Goal: Task Accomplishment & Management: Manage account settings

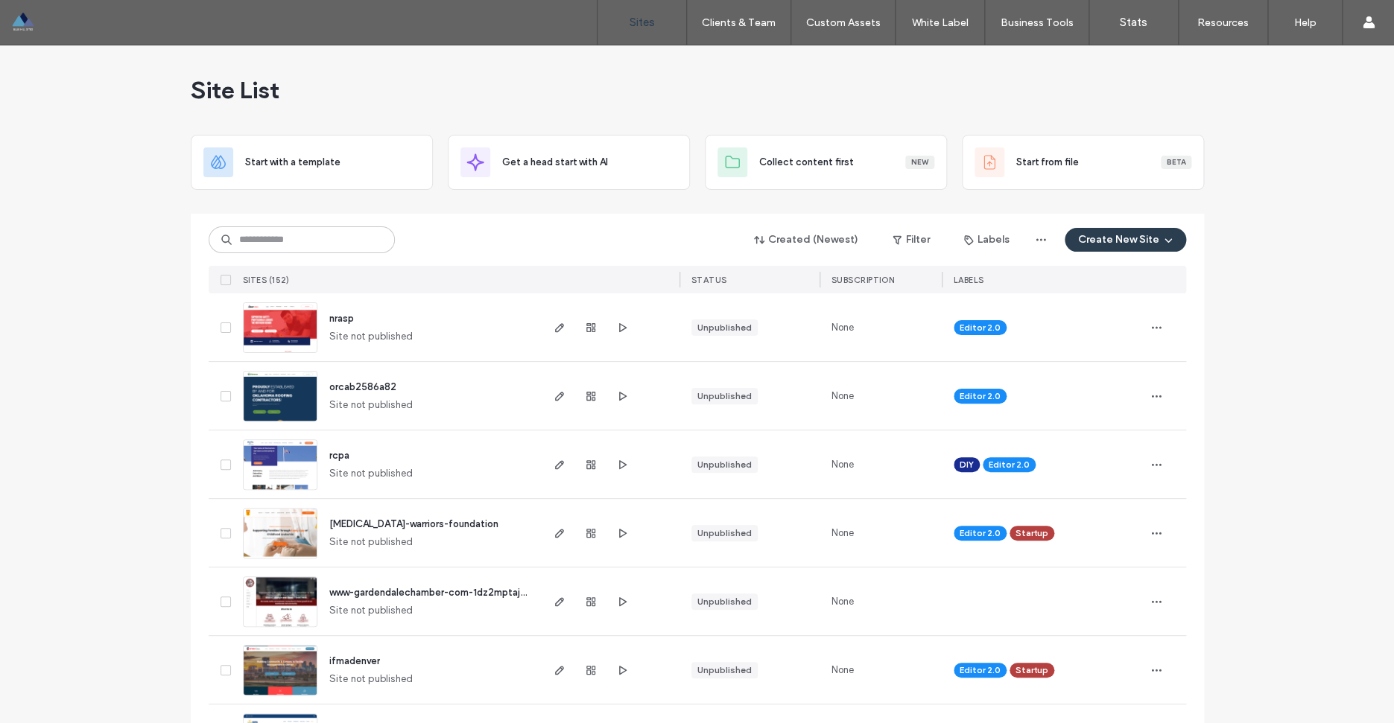
scroll to position [1087, 0]
click at [295, 238] on input at bounding box center [302, 239] width 186 height 27
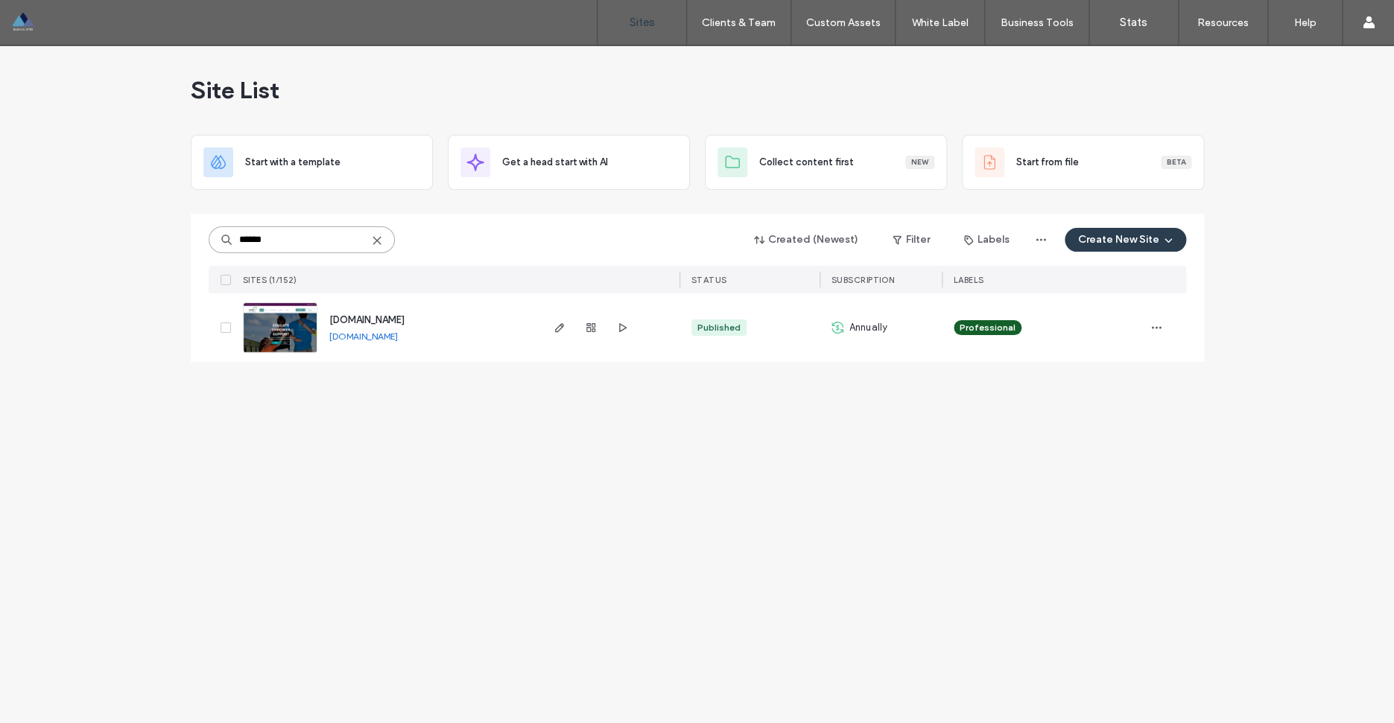
type input "******"
click at [397, 317] on span "[DOMAIN_NAME]" at bounding box center [366, 319] width 75 height 11
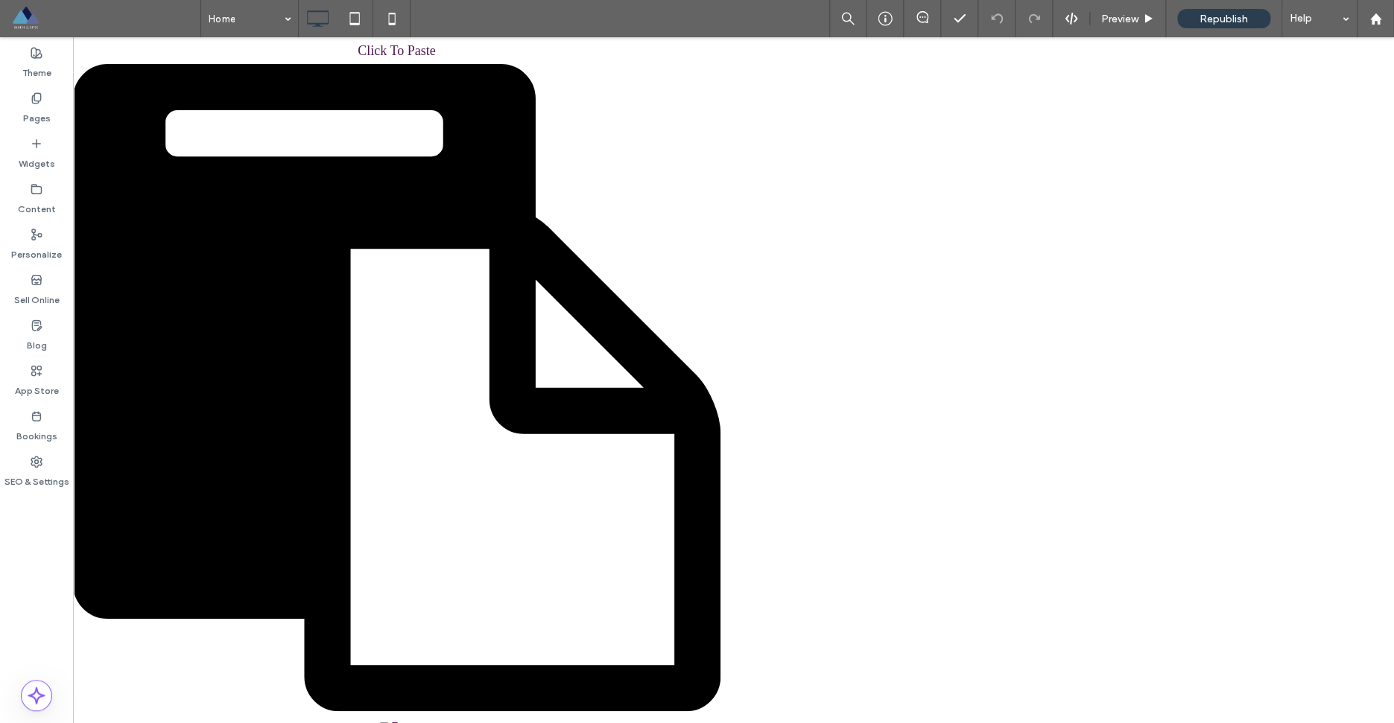
scroll to position [5518, 0]
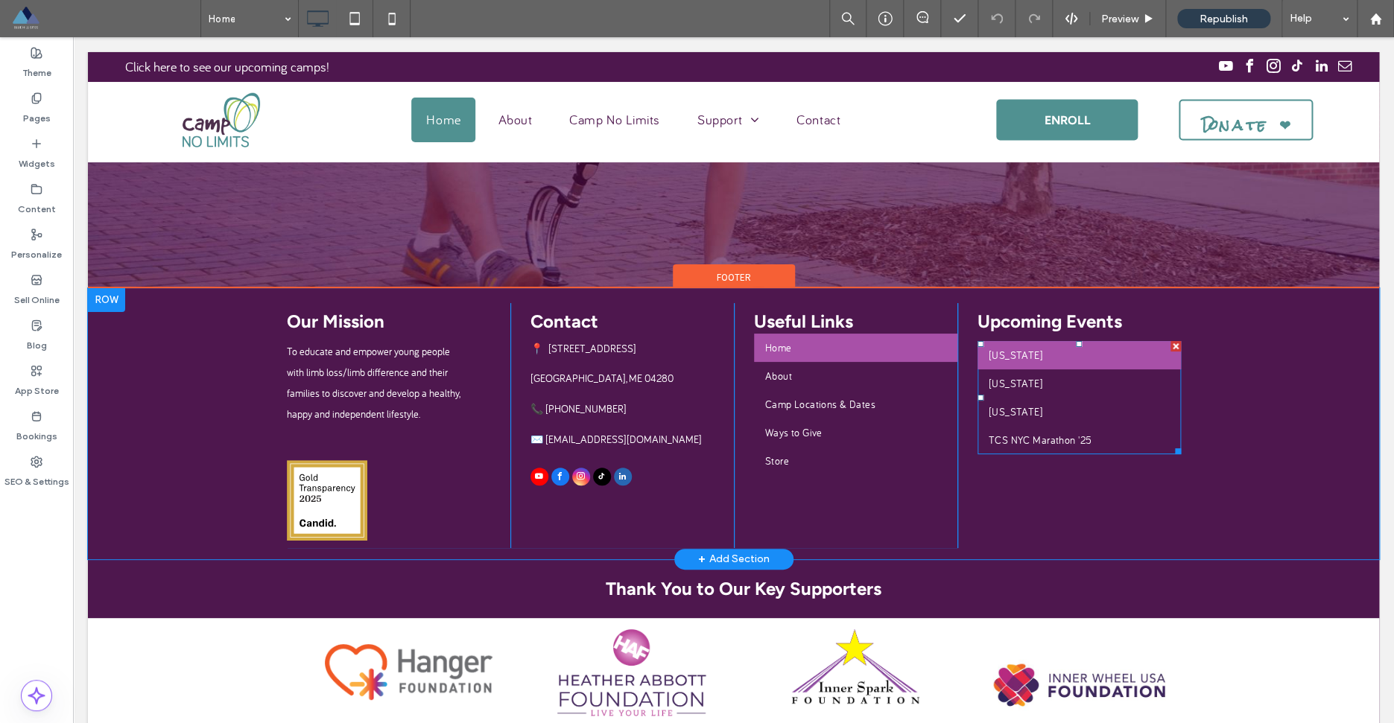
click at [1052, 362] on link "[US_STATE]" at bounding box center [1078, 355] width 203 height 28
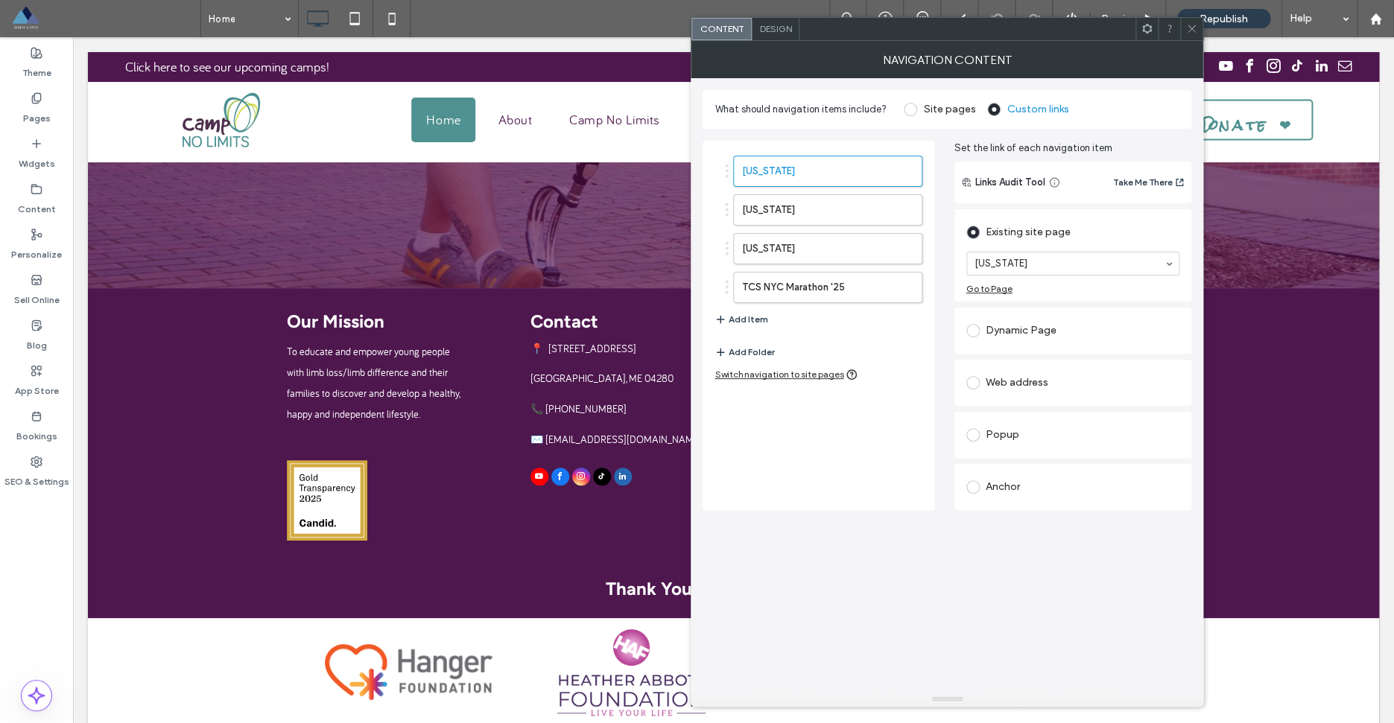
scroll to position [0, 0]
click at [904, 171] on icon "button" at bounding box center [902, 171] width 12 height 12
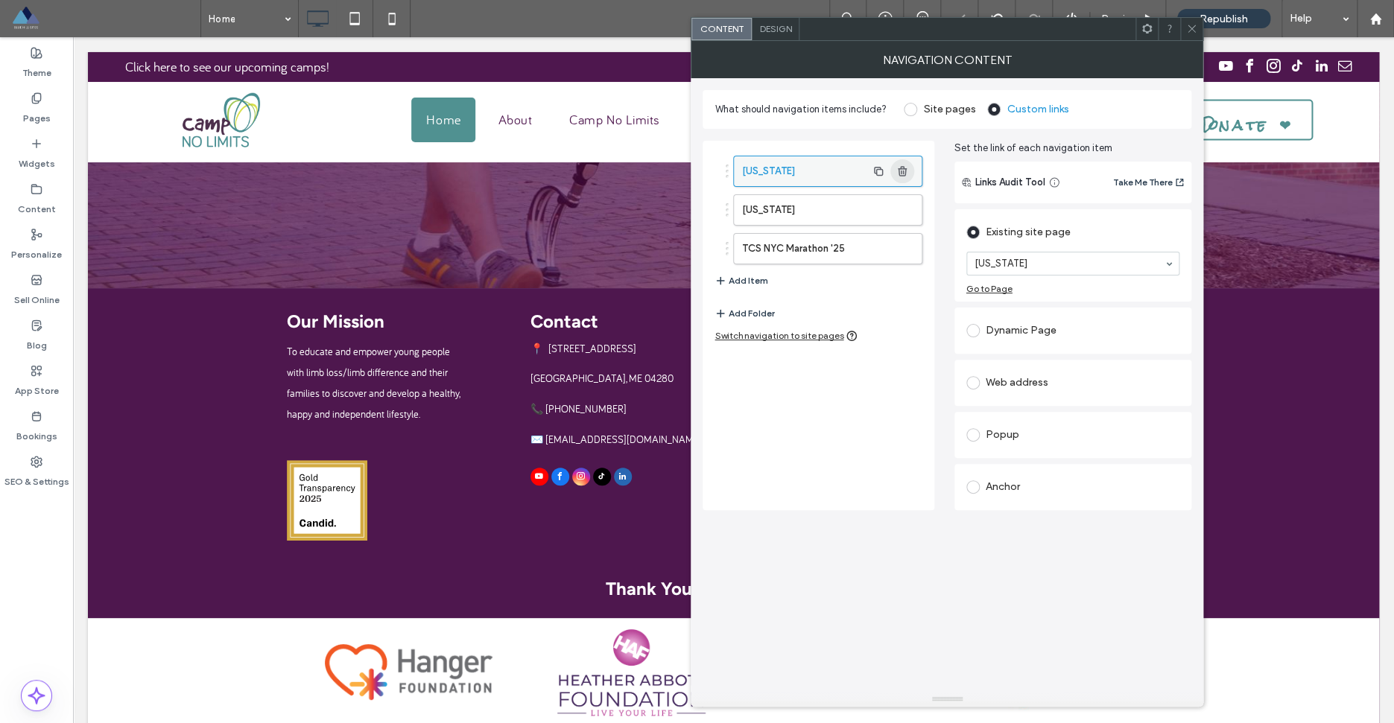
click at [904, 177] on span "button" at bounding box center [902, 171] width 24 height 24
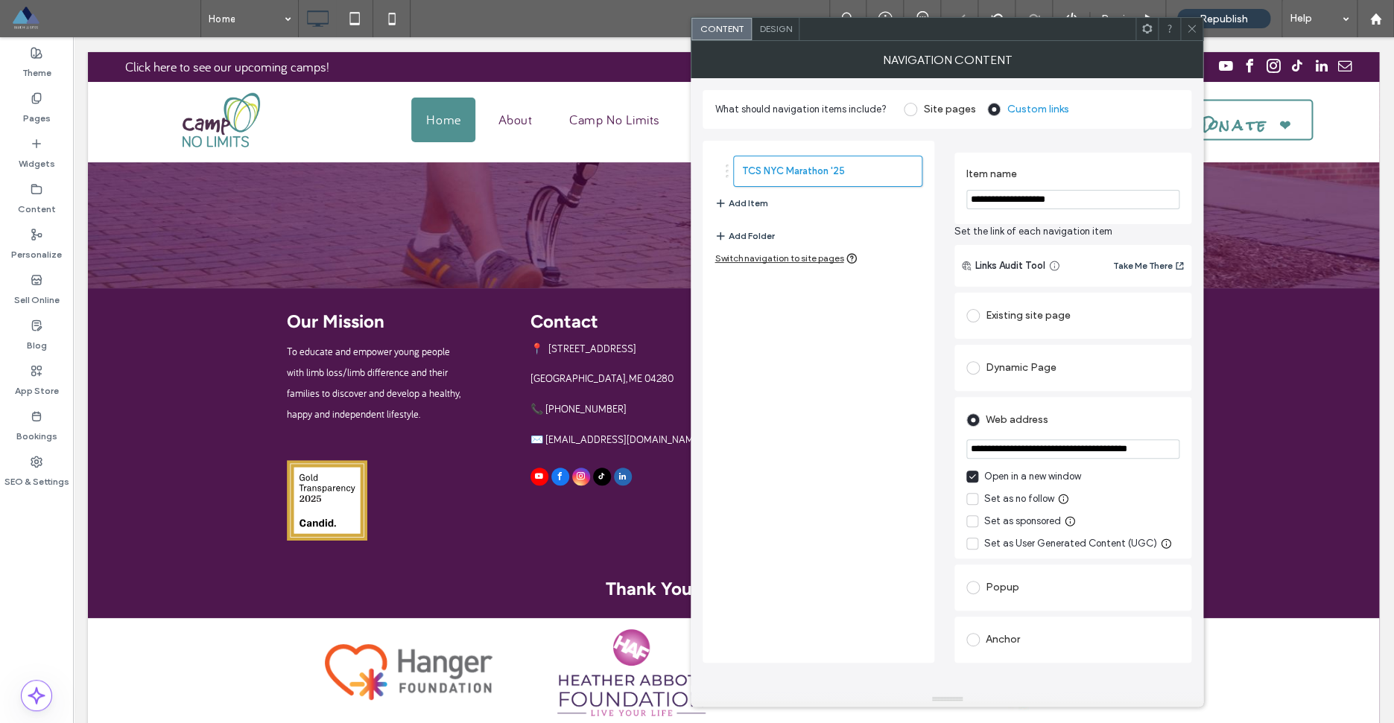
click at [1188, 28] on icon at bounding box center [1191, 28] width 11 height 11
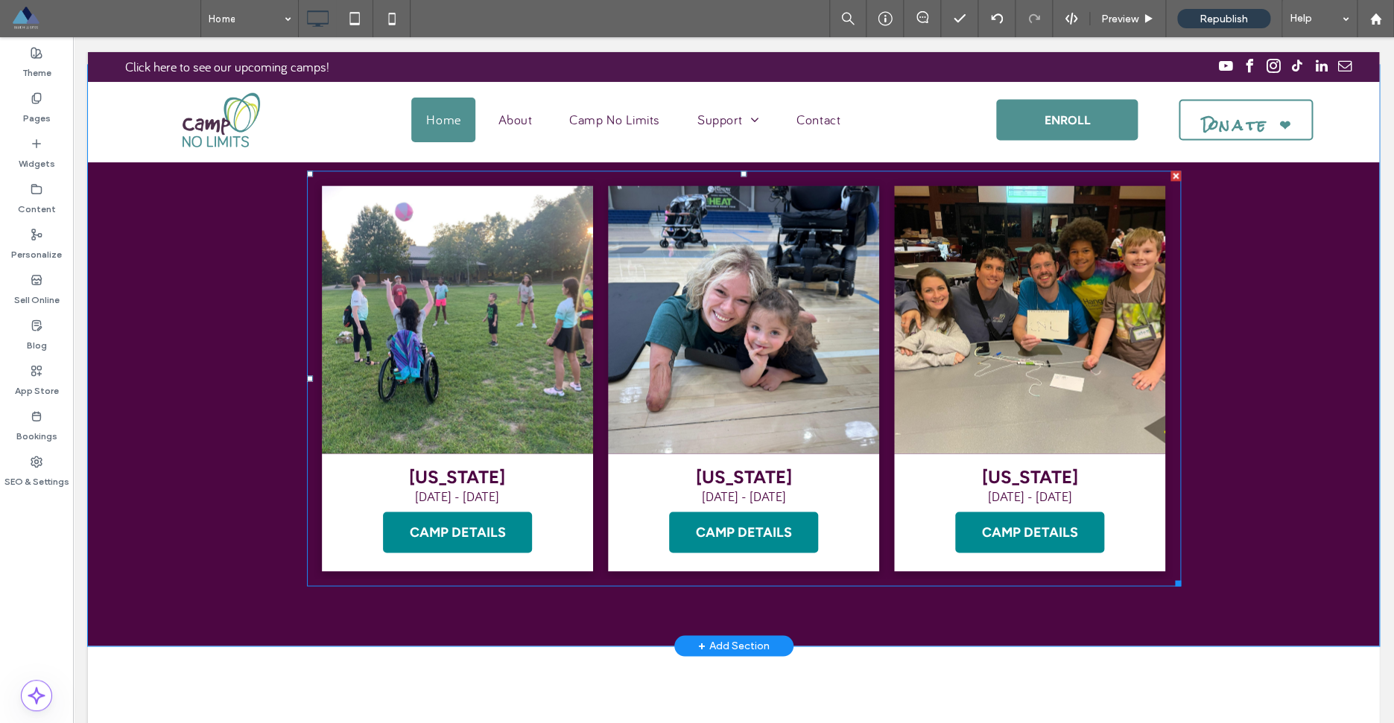
scroll to position [3575, 0]
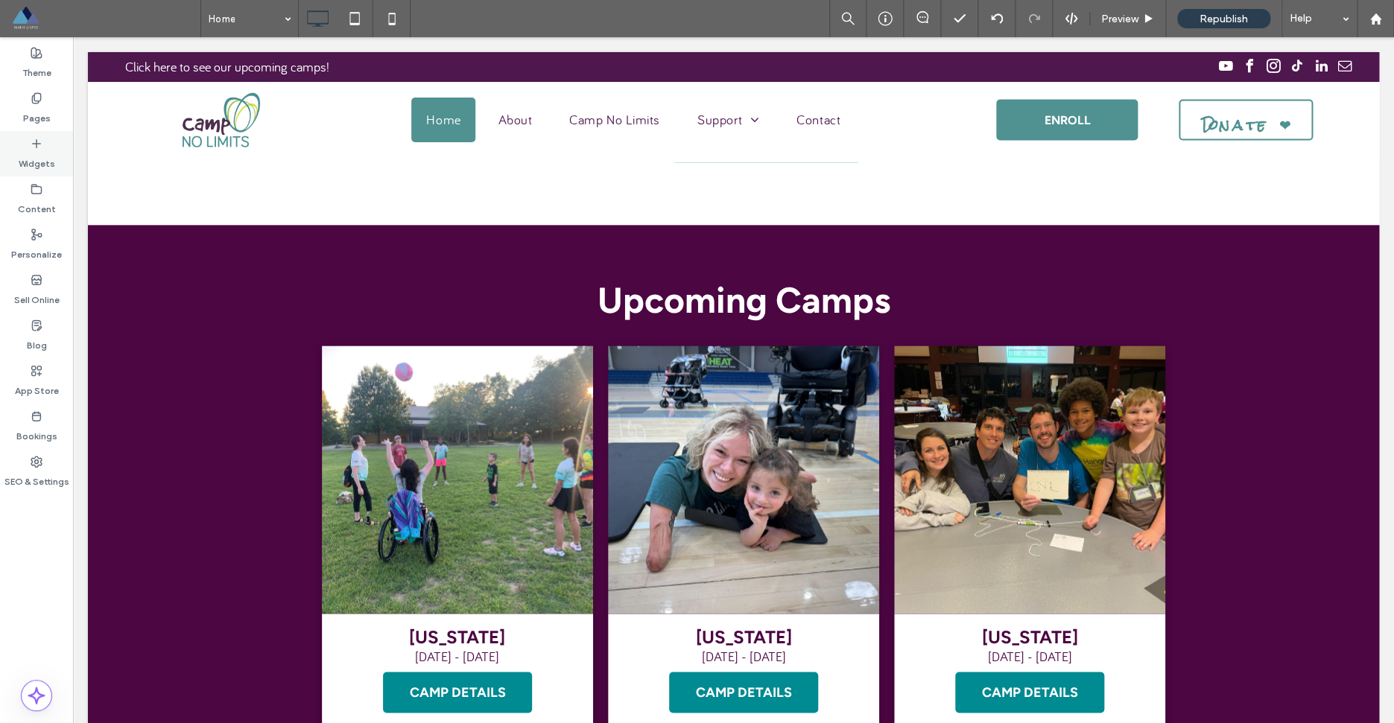
click at [36, 147] on use at bounding box center [36, 142] width 7 height 7
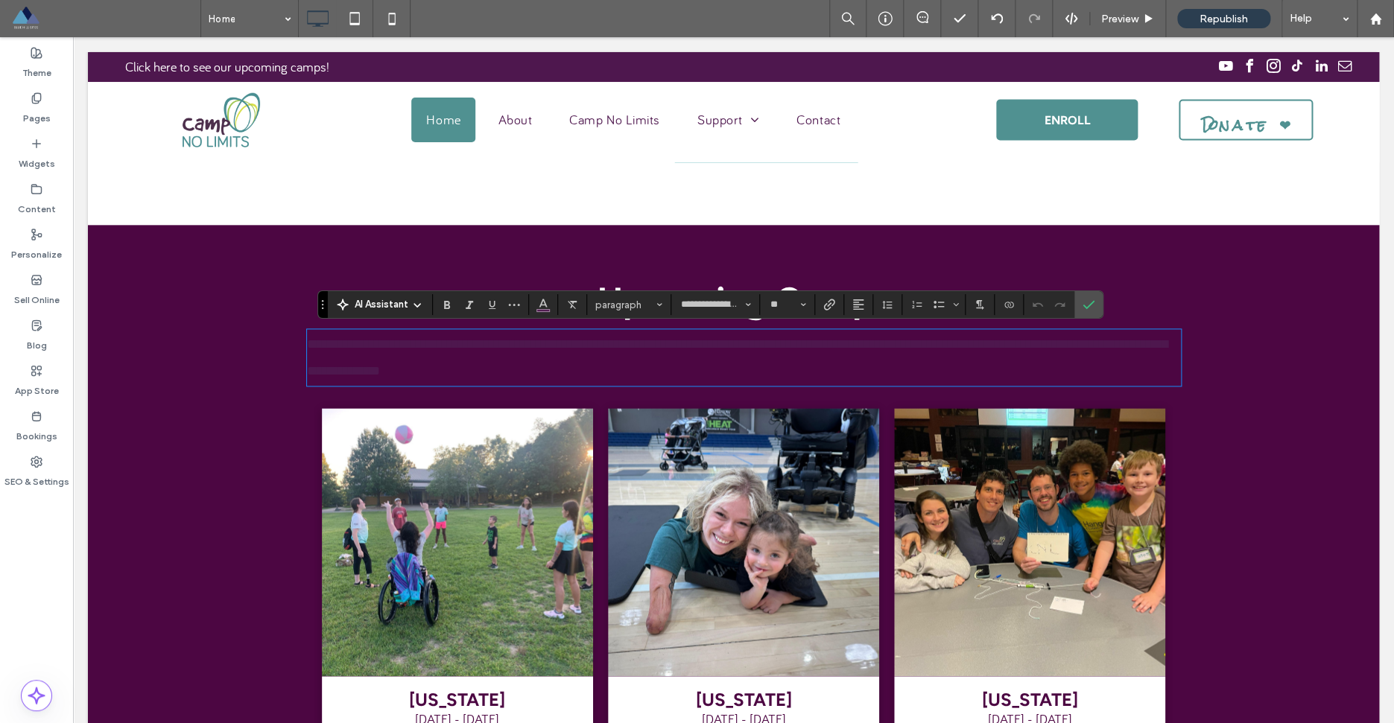
click at [971, 373] on p "**********" at bounding box center [744, 358] width 874 height 54
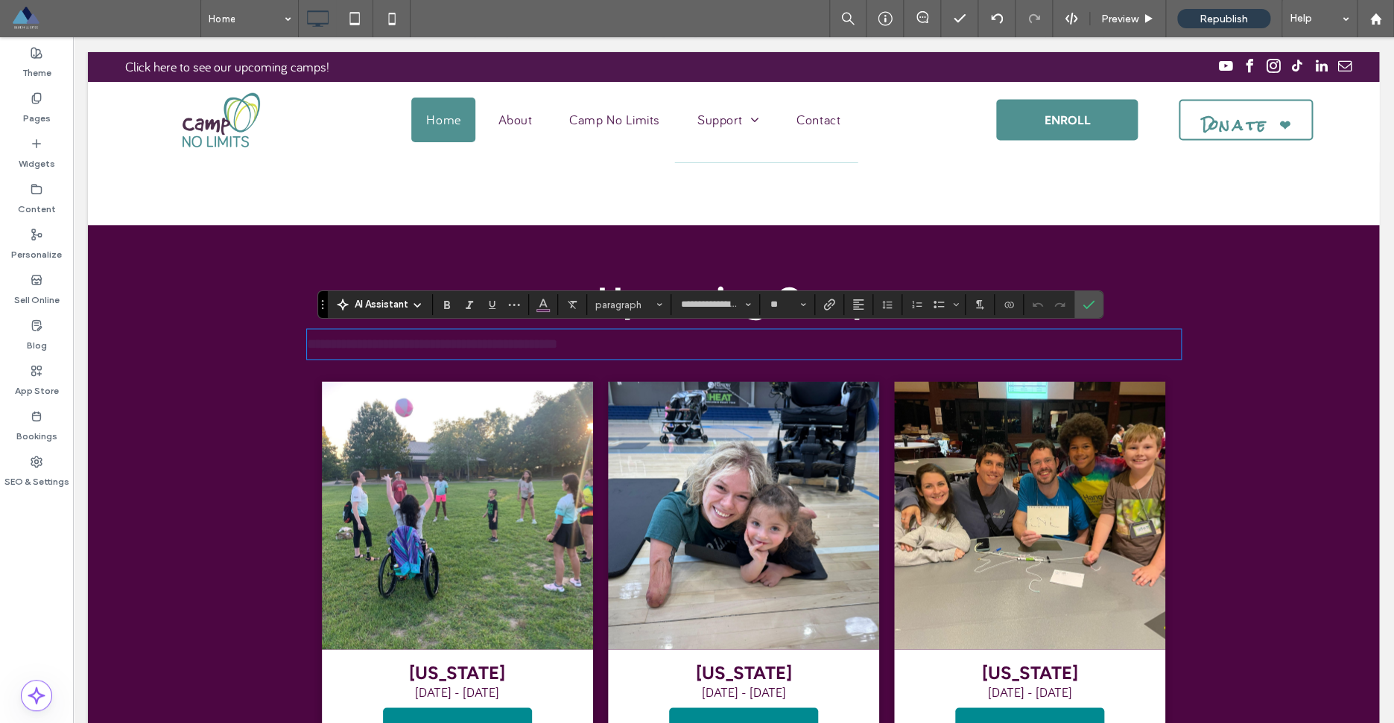
scroll to position [0, 0]
click at [660, 305] on use "Styles" at bounding box center [659, 304] width 5 height 3
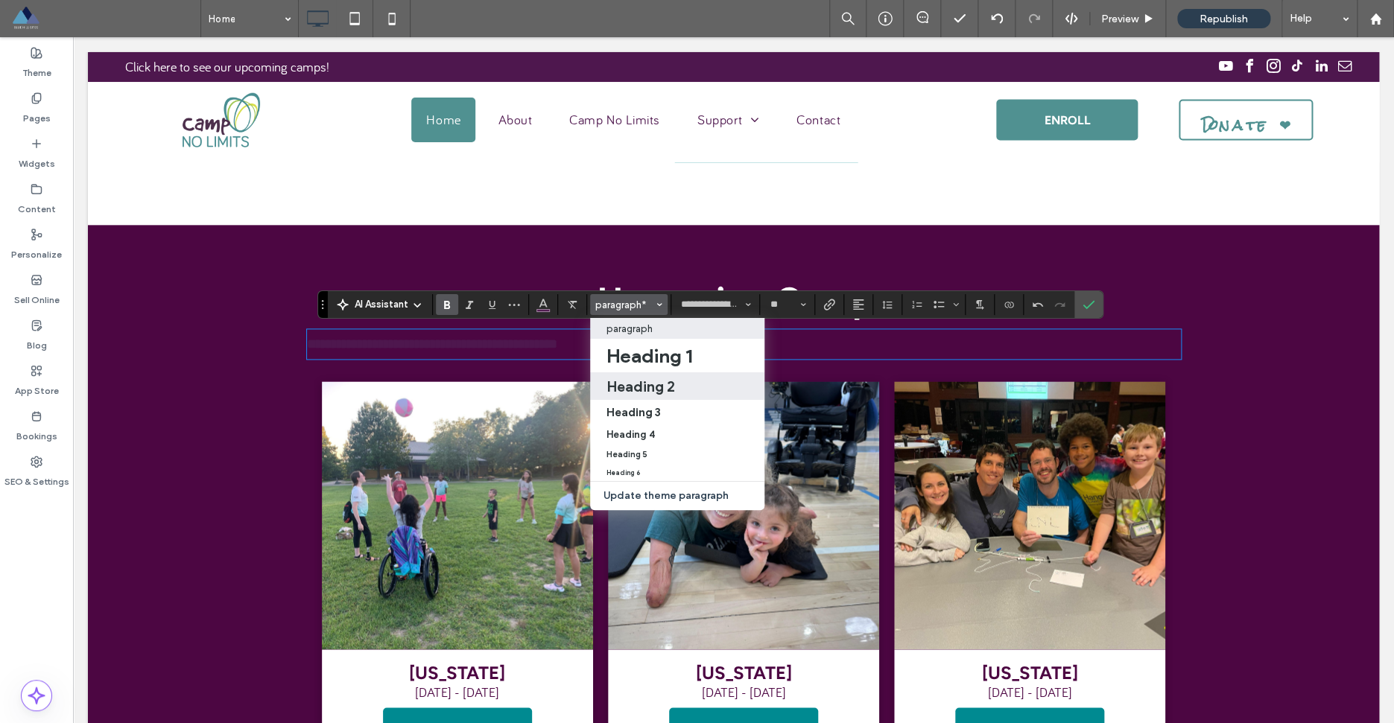
click at [652, 393] on h2 "Heading 2" at bounding box center [640, 387] width 69 height 18
type input "*******"
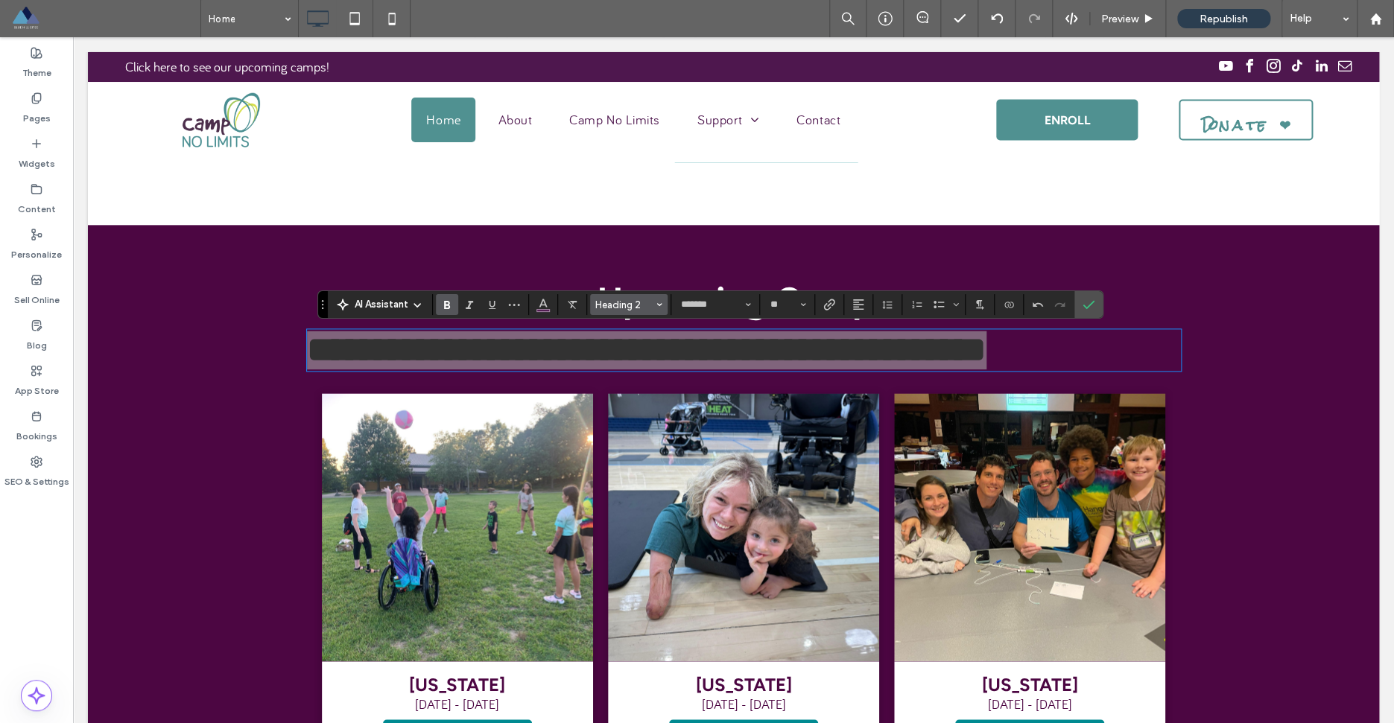
click at [661, 305] on icon "Styles" at bounding box center [659, 305] width 6 height 6
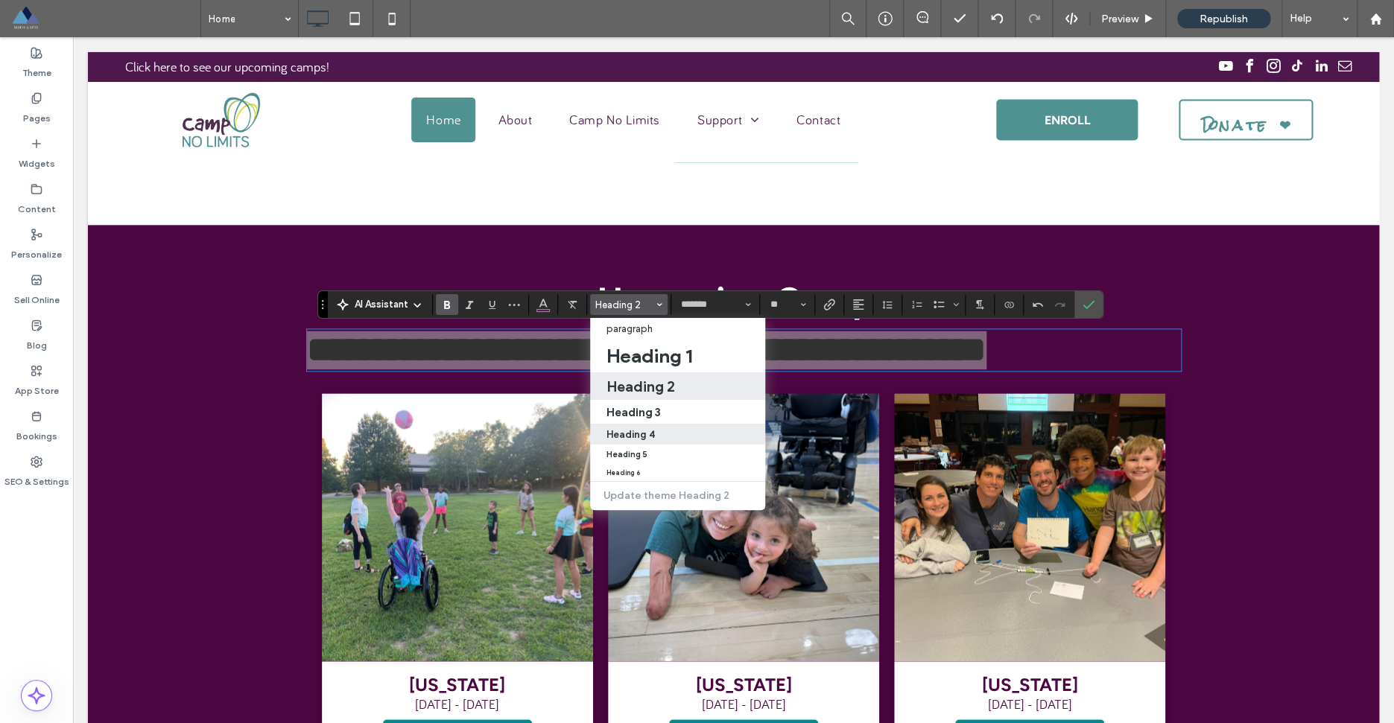
click at [650, 427] on label "Heading 4" at bounding box center [677, 434] width 175 height 21
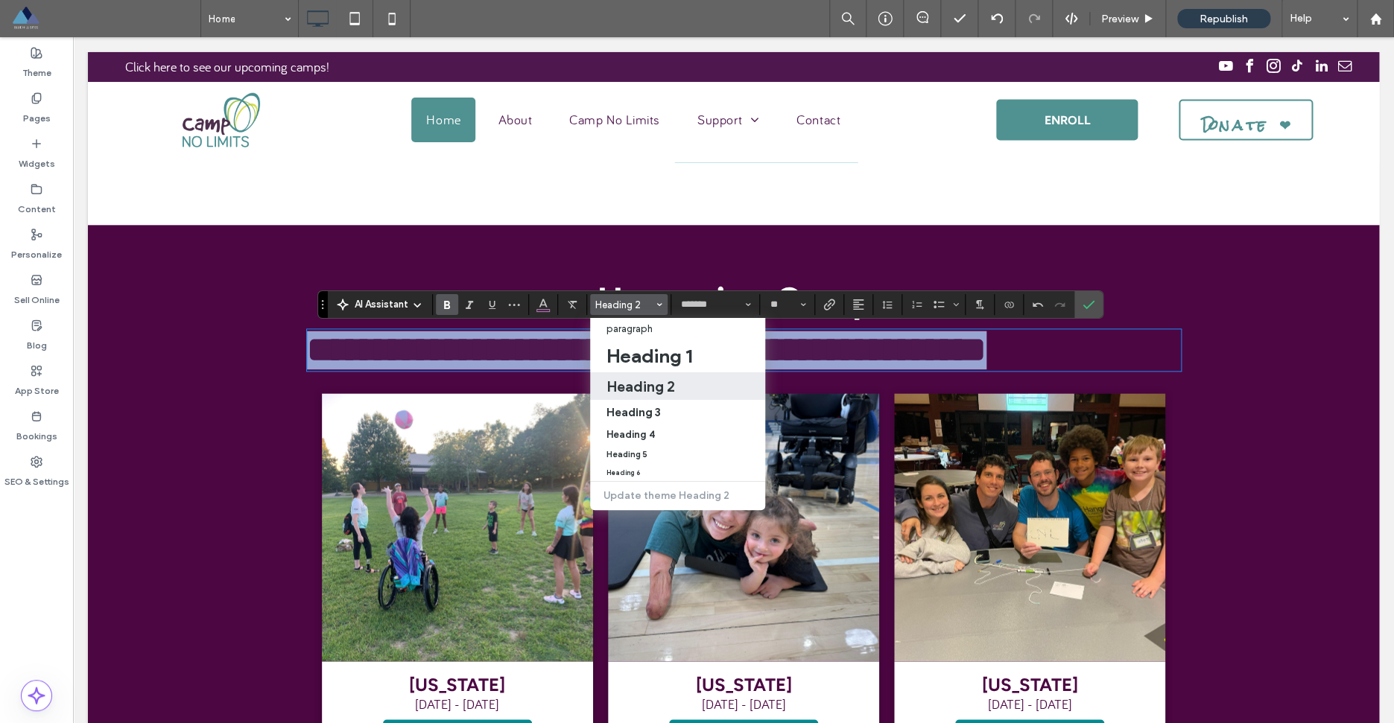
type input "**"
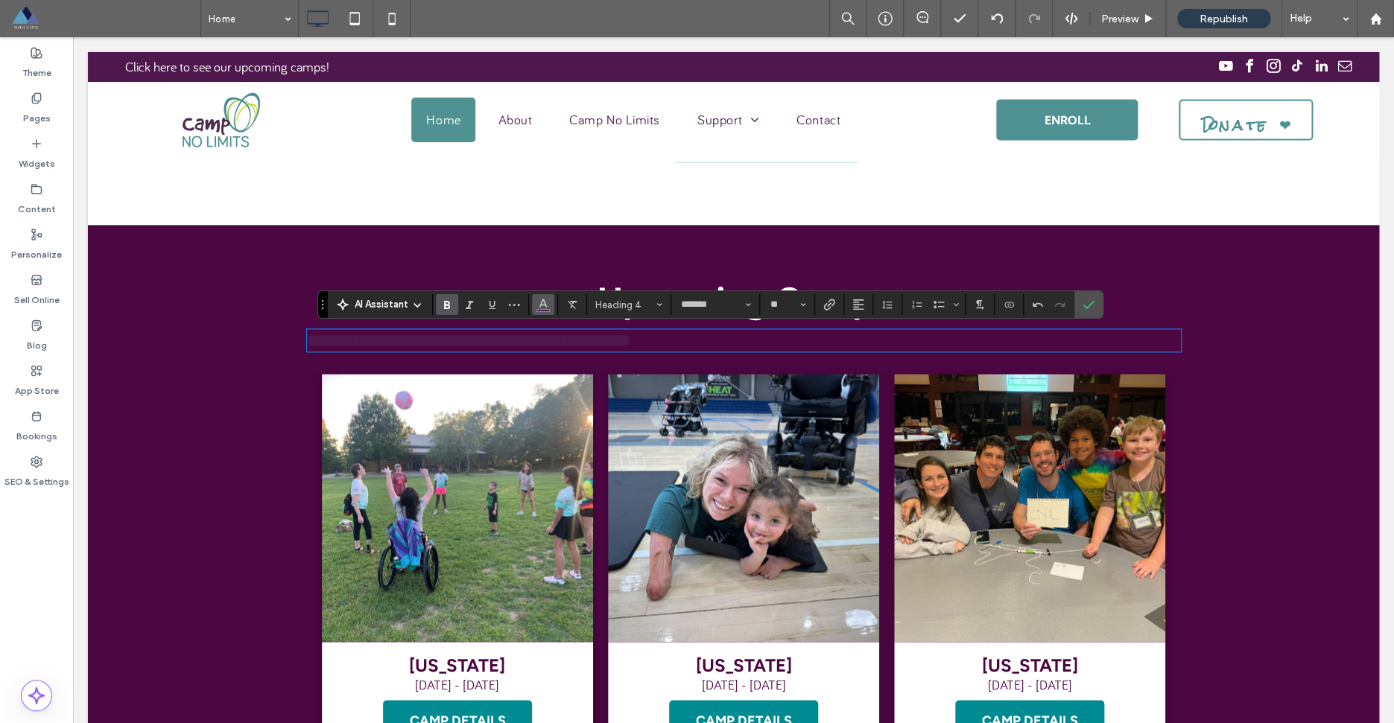
click at [542, 307] on icon "Color" at bounding box center [543, 303] width 12 height 12
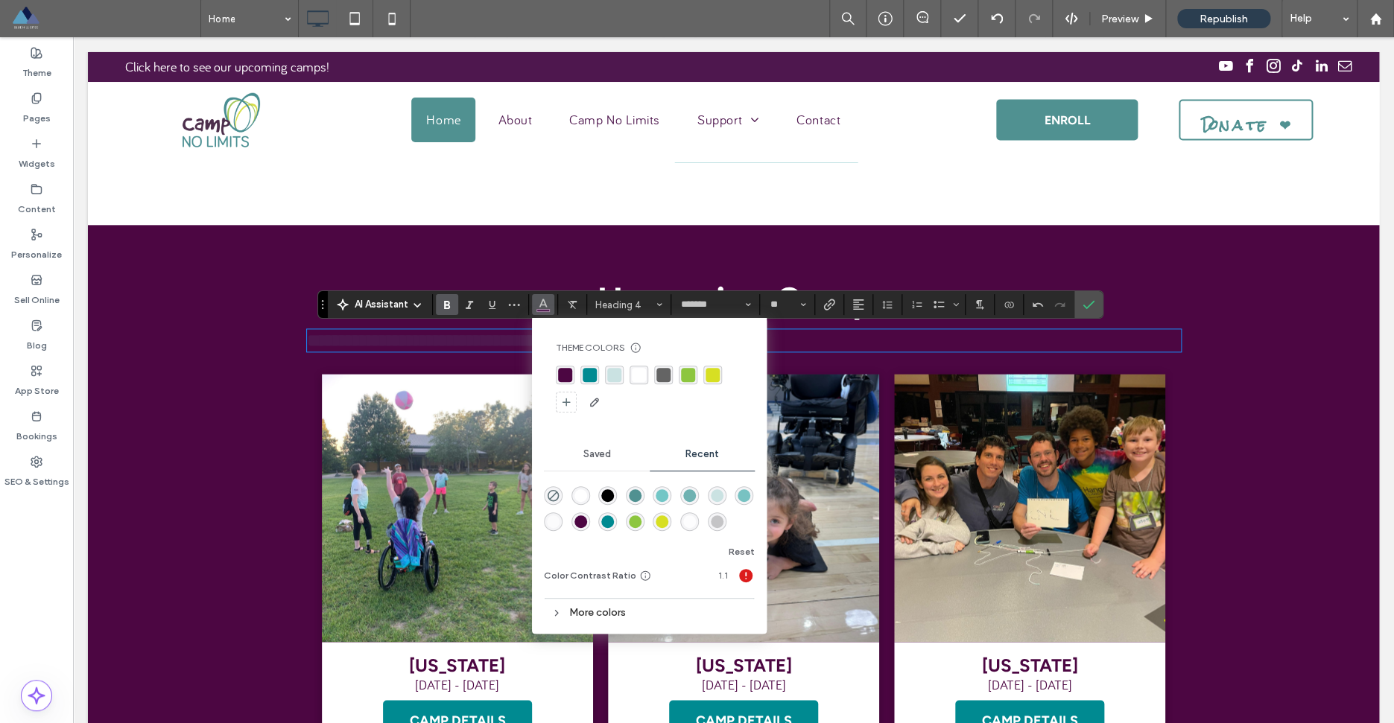
drag, startPoint x: 636, startPoint y: 378, endPoint x: 674, endPoint y: 372, distance: 38.3
click at [636, 378] on div "rgba(255, 255, 255, 1)" at bounding box center [639, 375] width 14 height 14
click at [860, 308] on icon "Alignment" at bounding box center [858, 305] width 12 height 12
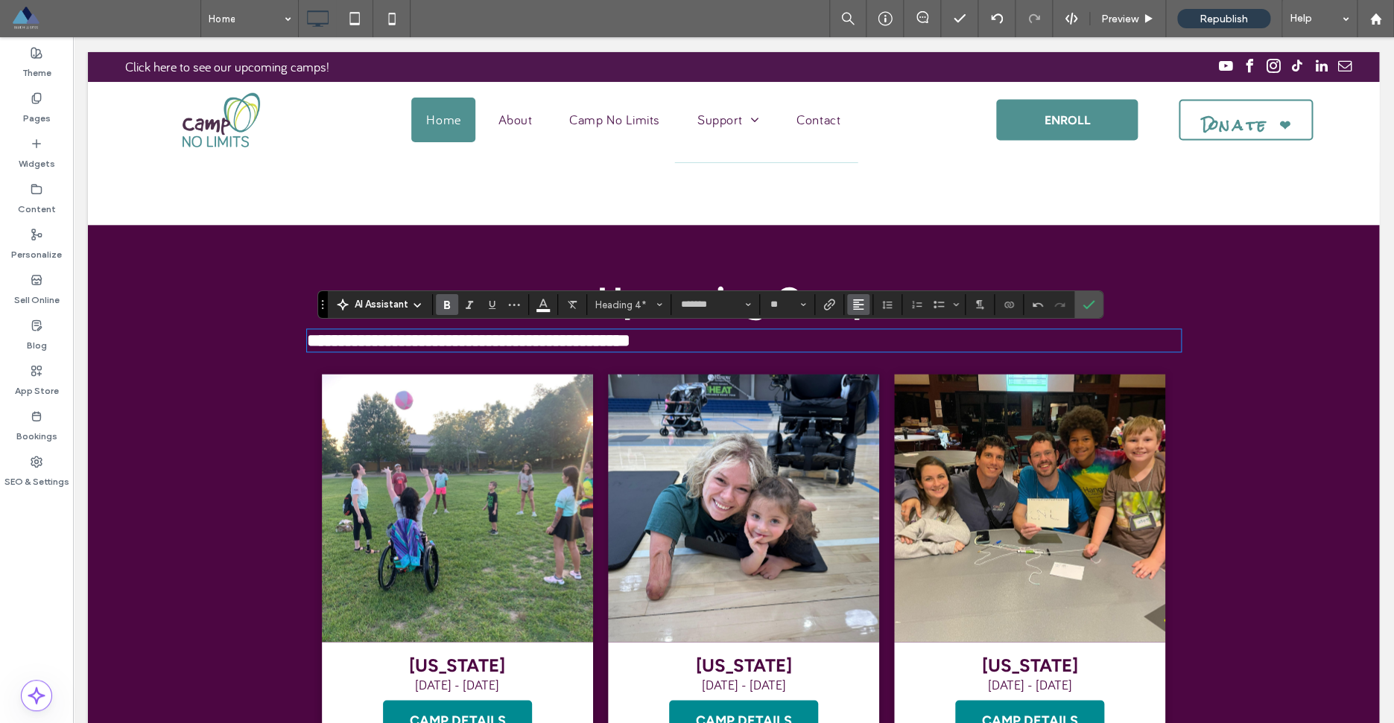
click at [871, 352] on label "ui.textEditor.alignment.right" at bounding box center [873, 361] width 52 height 22
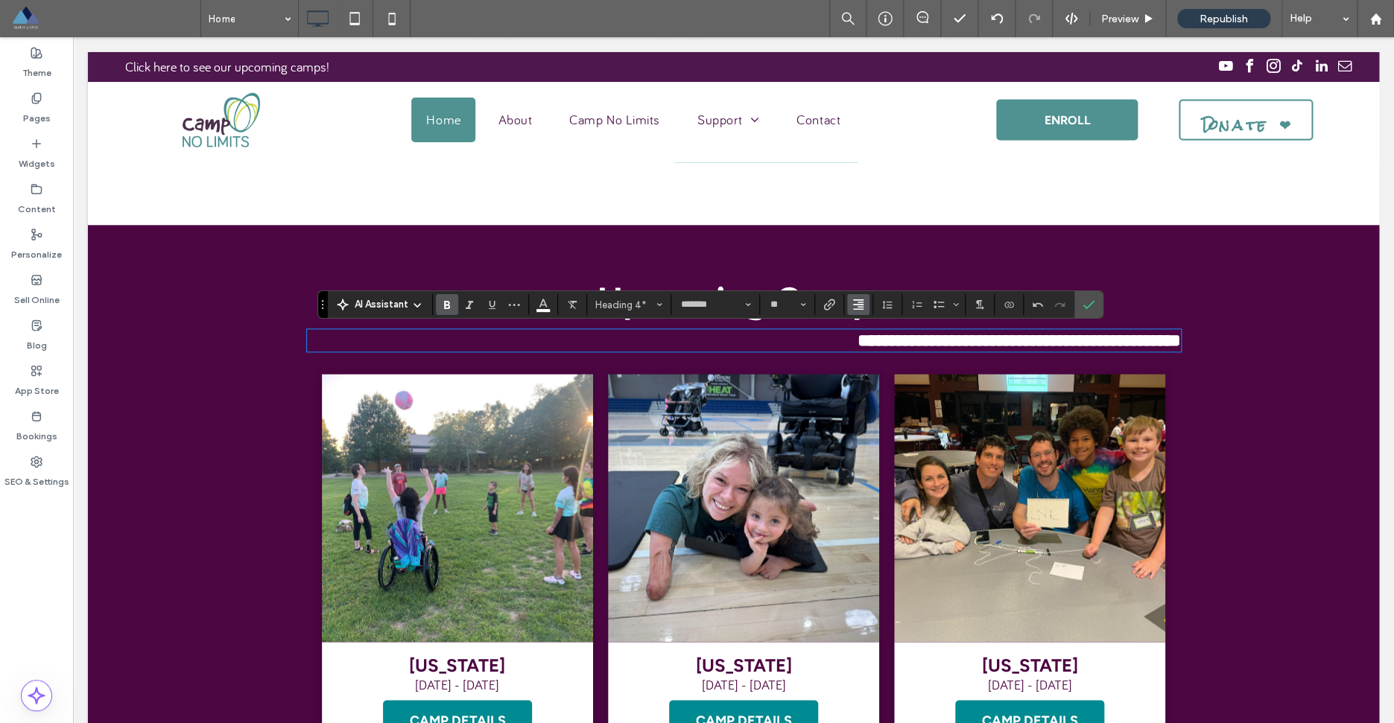
click at [863, 305] on icon "Alignment" at bounding box center [858, 305] width 12 height 12
click at [882, 355] on div "ui.textEditor.alignment.center" at bounding box center [872, 351] width 19 height 12
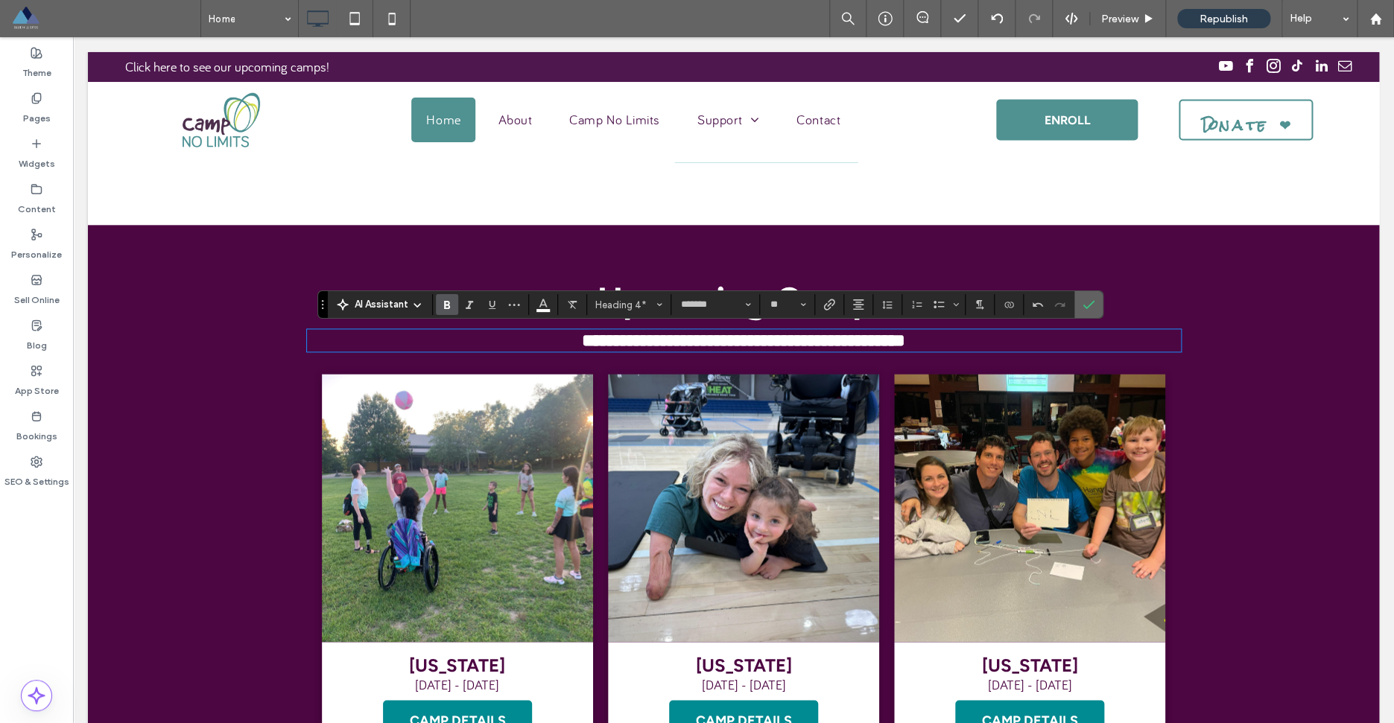
click at [1084, 305] on use "Confirm" at bounding box center [1089, 305] width 12 height 9
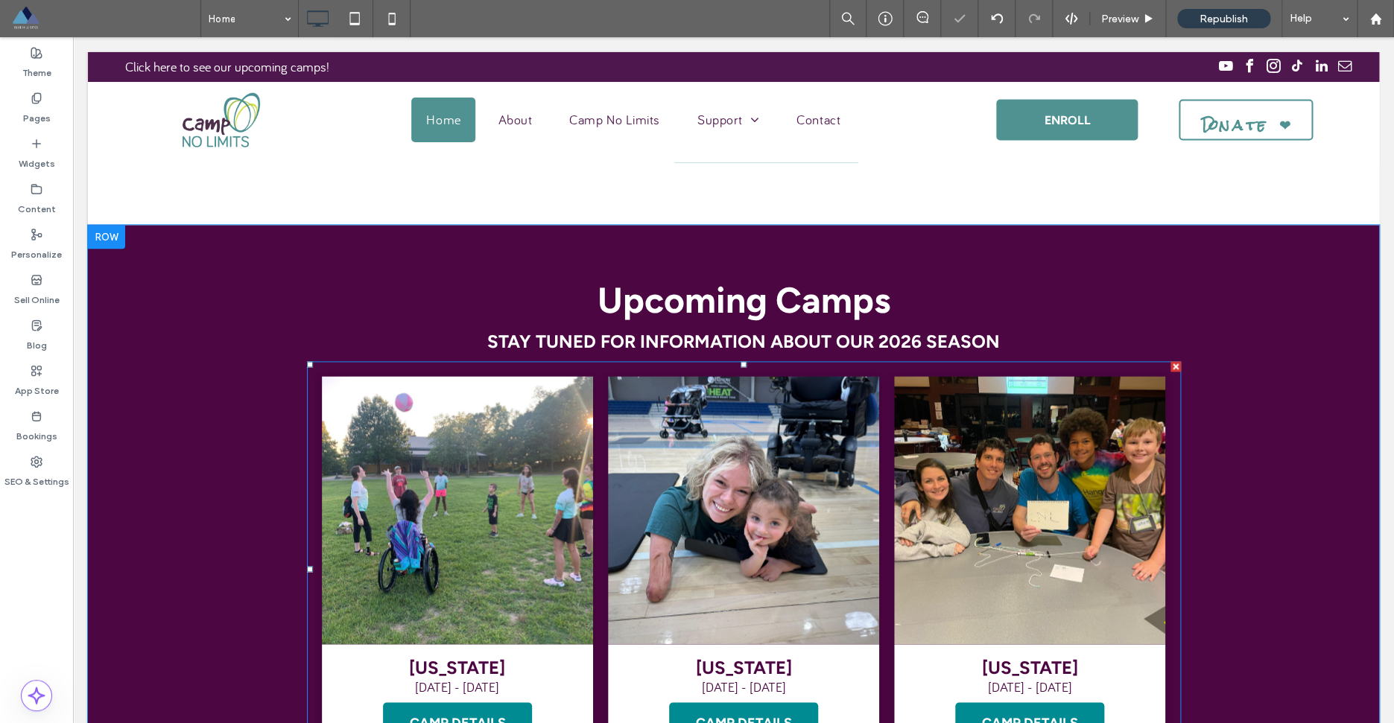
click at [1105, 413] on link at bounding box center [1029, 510] width 271 height 268
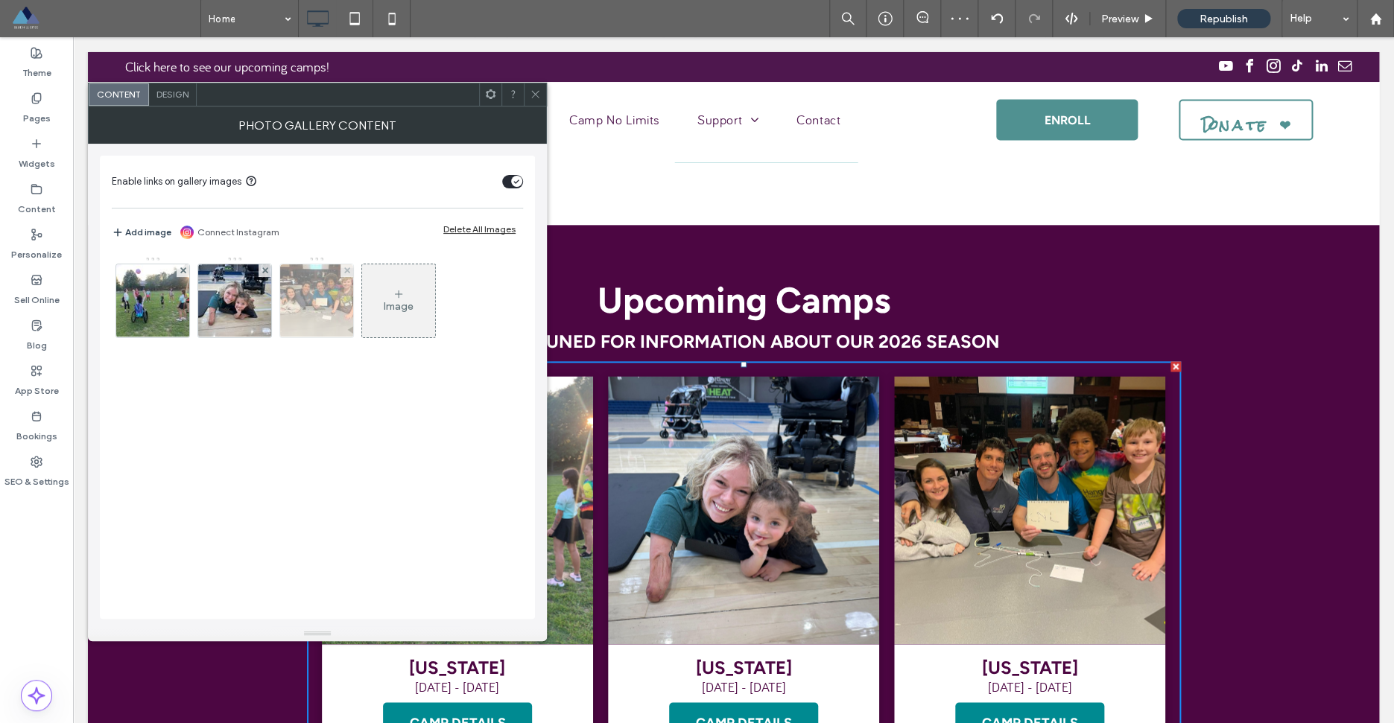
click at [346, 267] on icon at bounding box center [347, 270] width 6 height 6
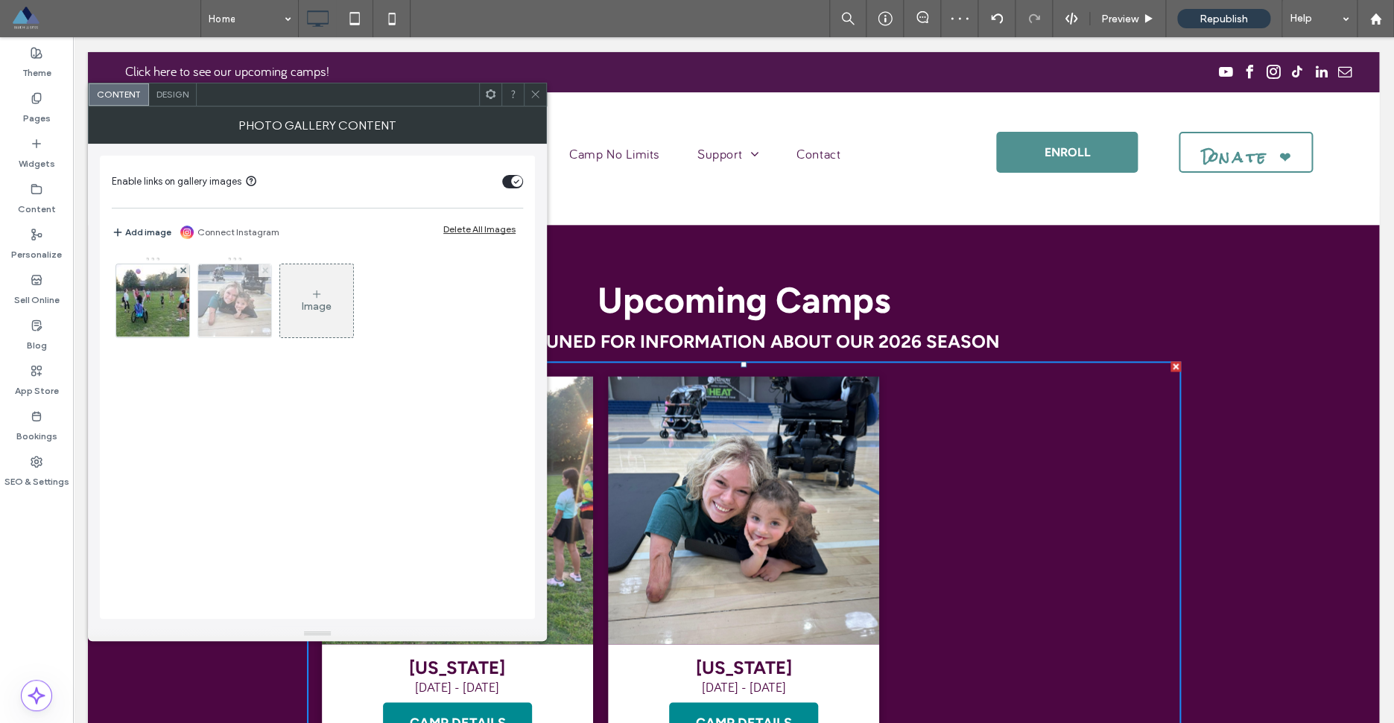
click at [267, 271] on icon at bounding box center [265, 270] width 6 height 6
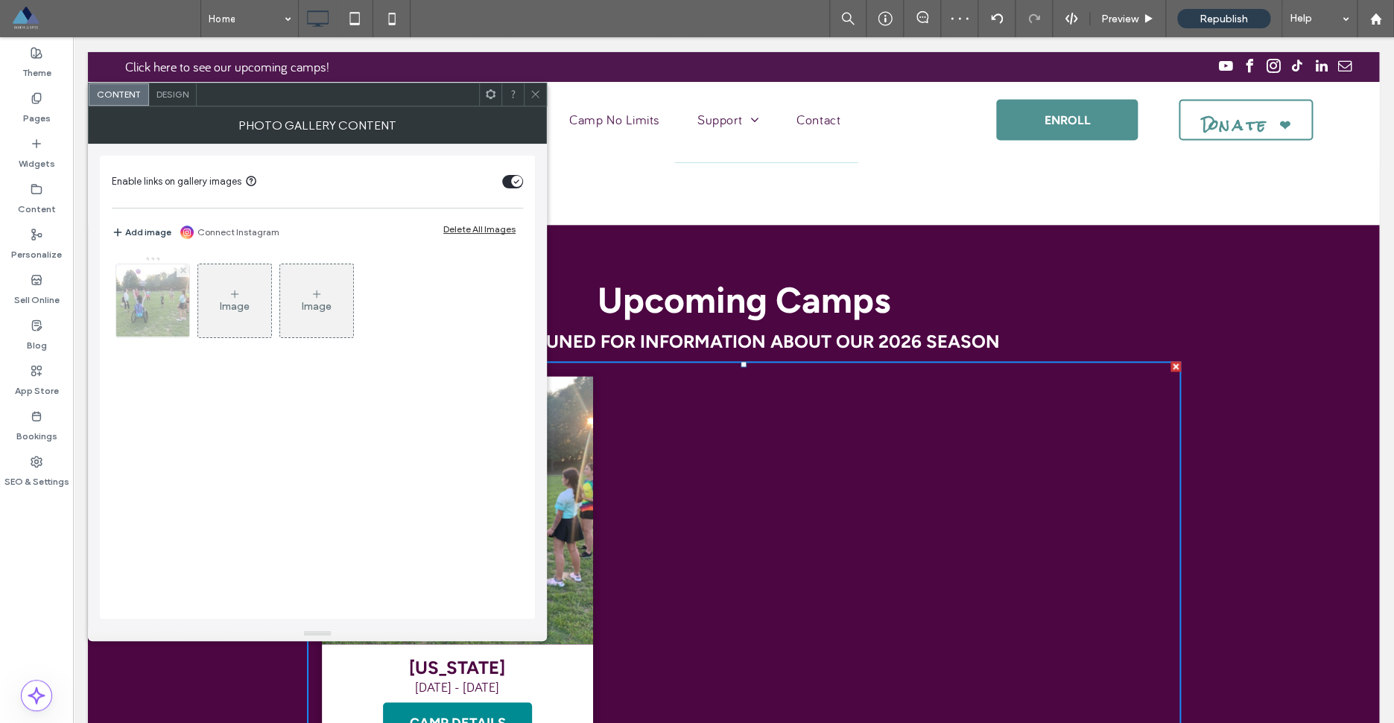
click at [182, 270] on use at bounding box center [183, 270] width 6 height 6
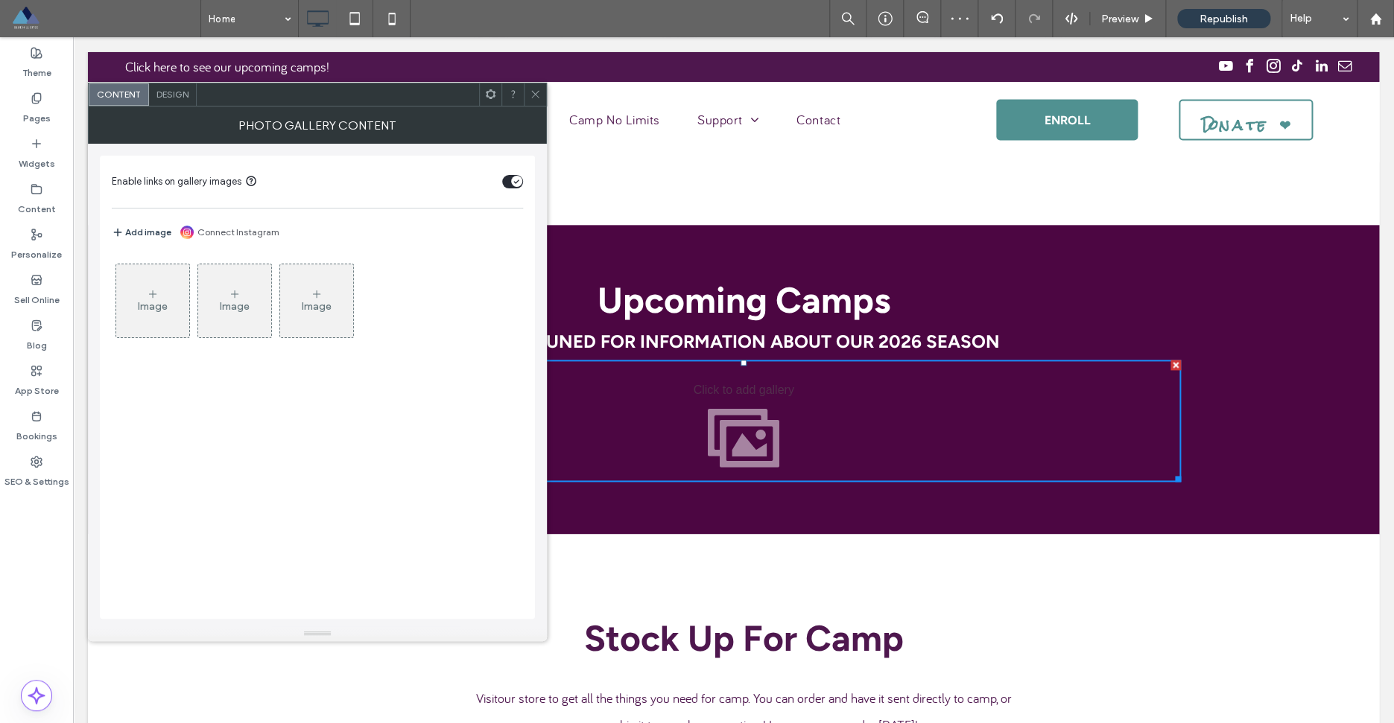
scroll to position [3540, 0]
click at [536, 95] on icon at bounding box center [535, 94] width 11 height 11
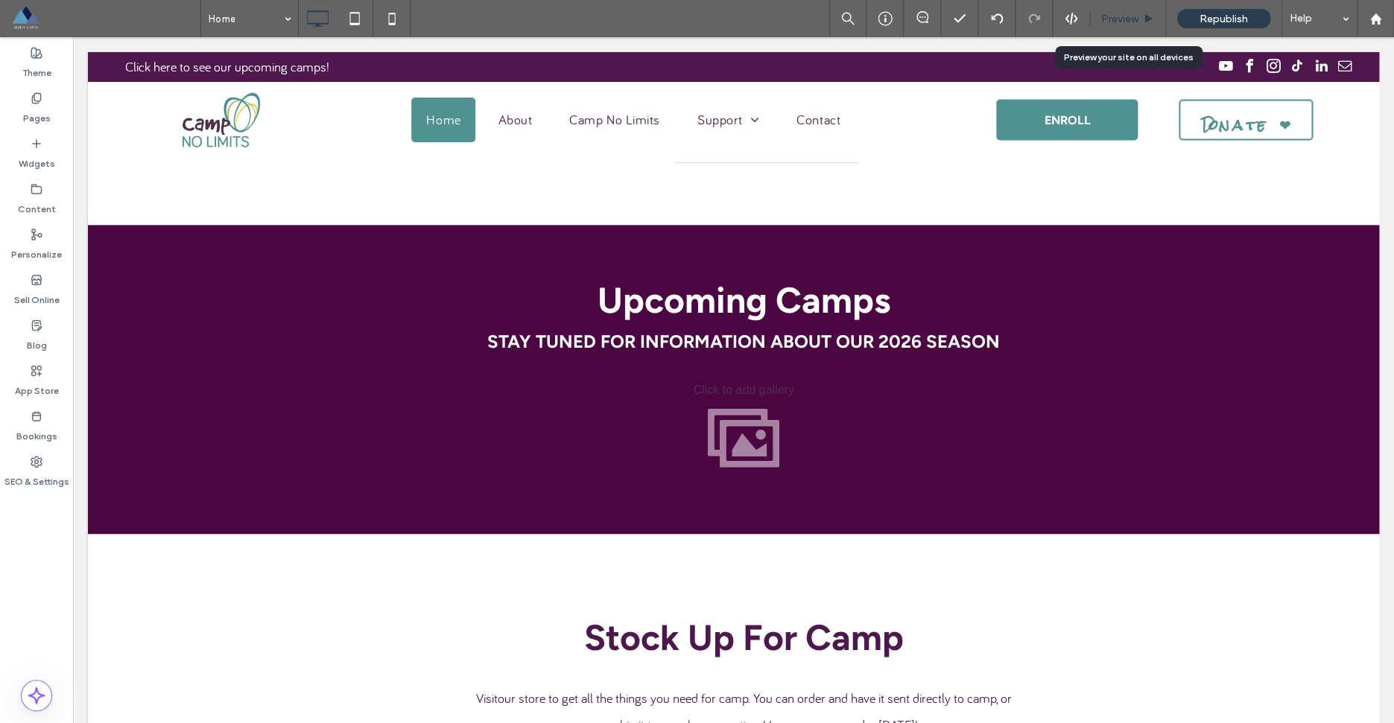
click at [1137, 19] on span "Preview" at bounding box center [1119, 19] width 37 height 13
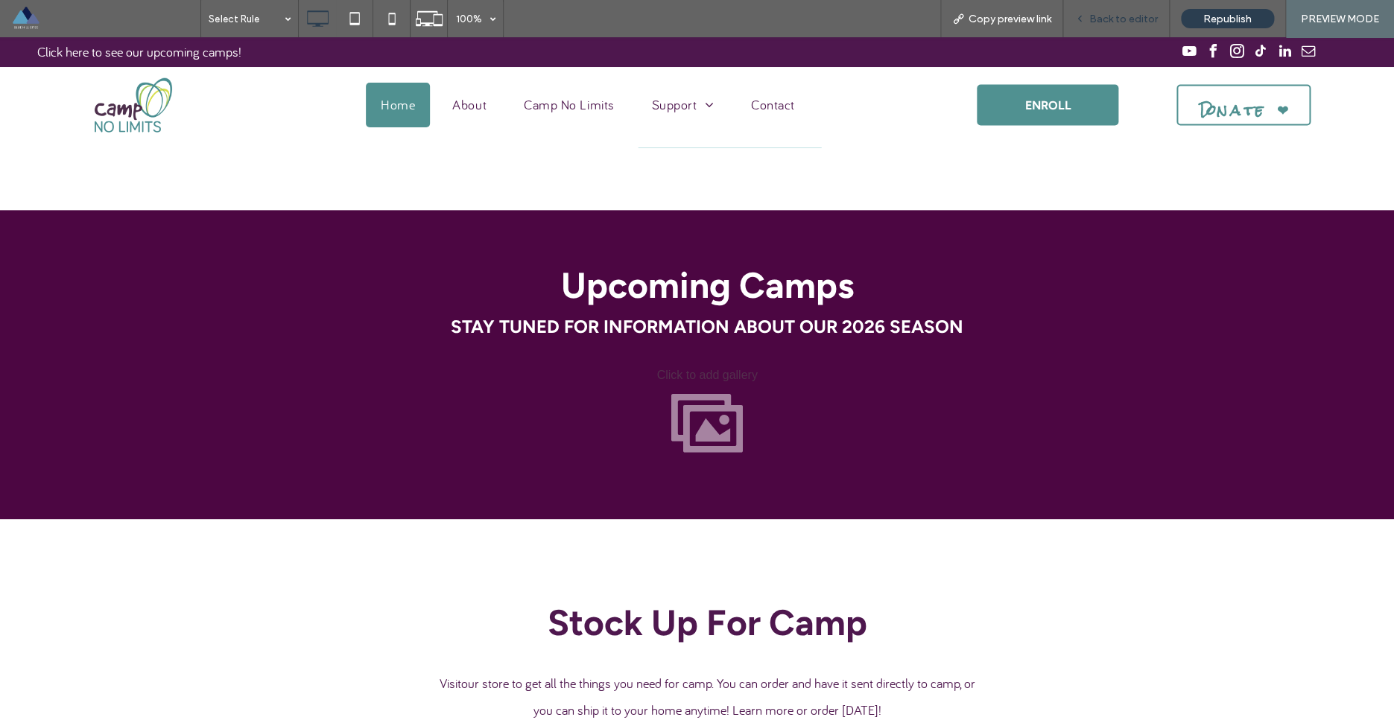
click at [1128, 22] on span "Back to editor" at bounding box center [1123, 19] width 69 height 13
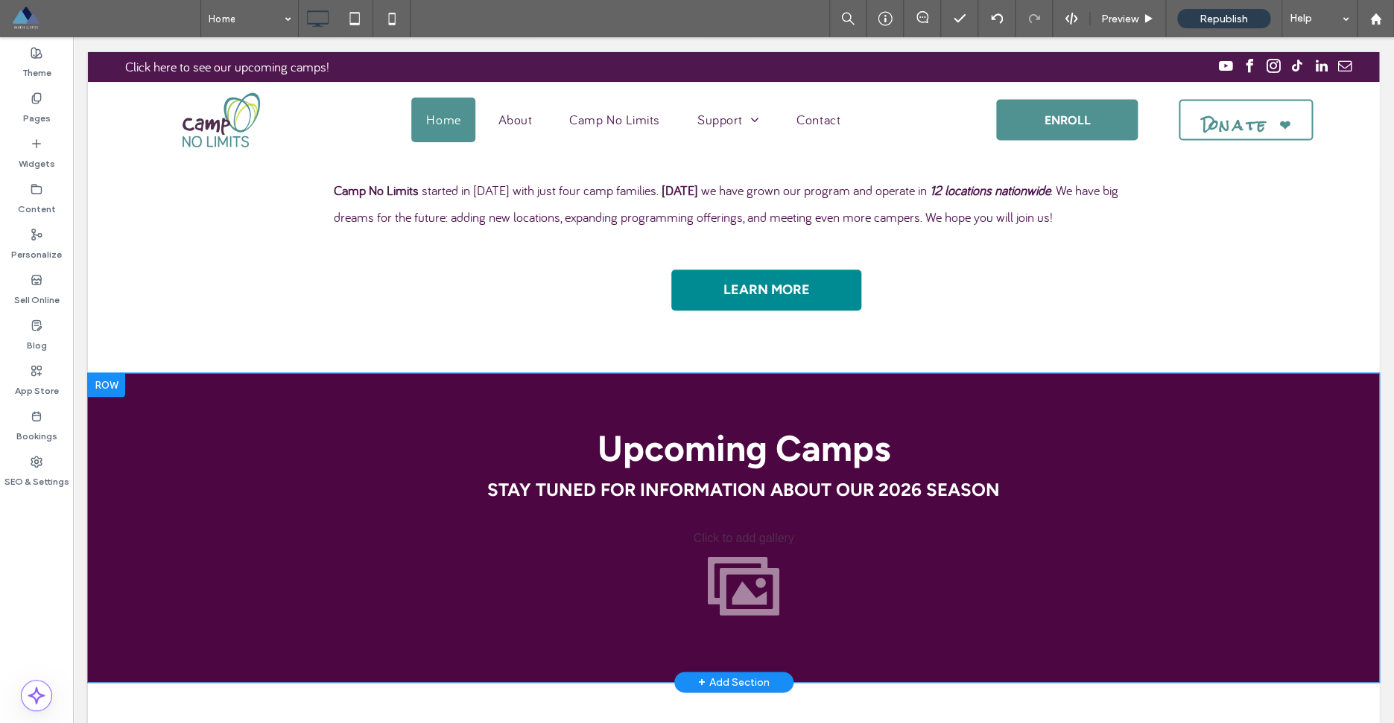
scroll to position [3389, 0]
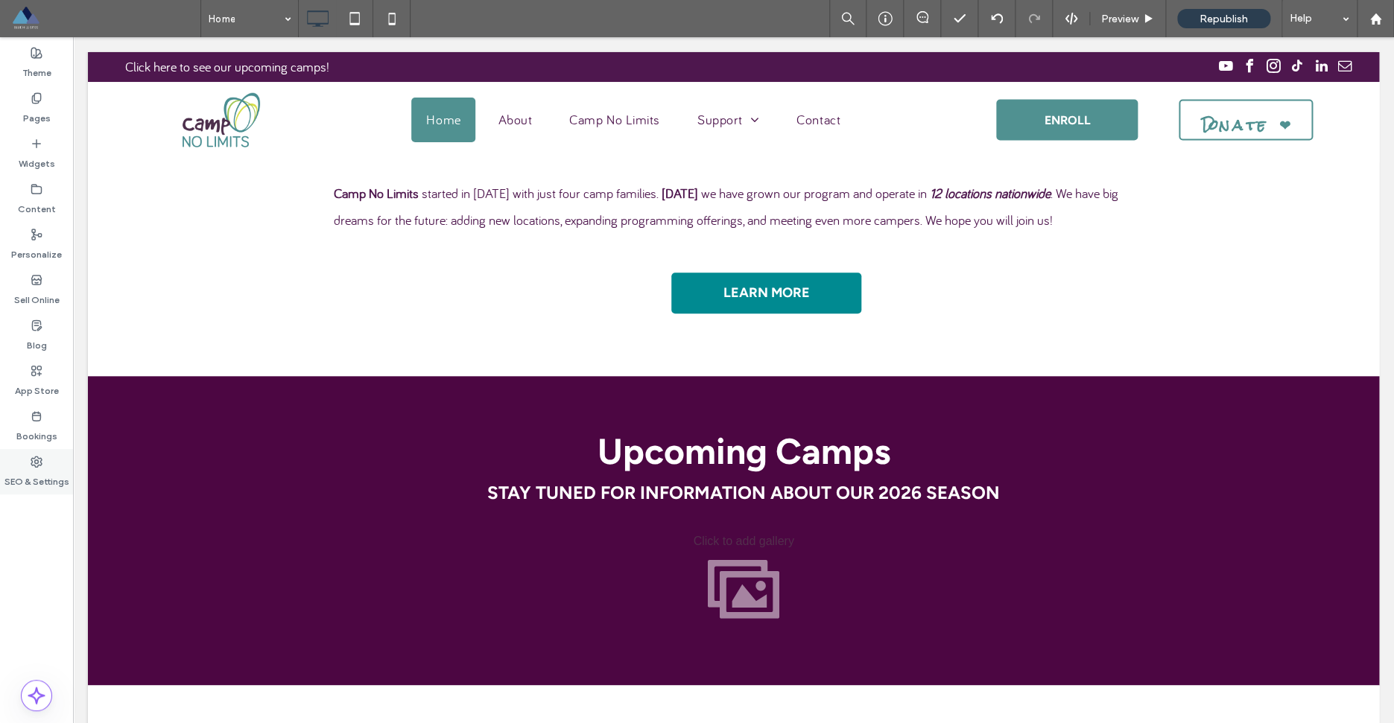
click at [51, 469] on label "SEO & Settings" at bounding box center [36, 478] width 65 height 21
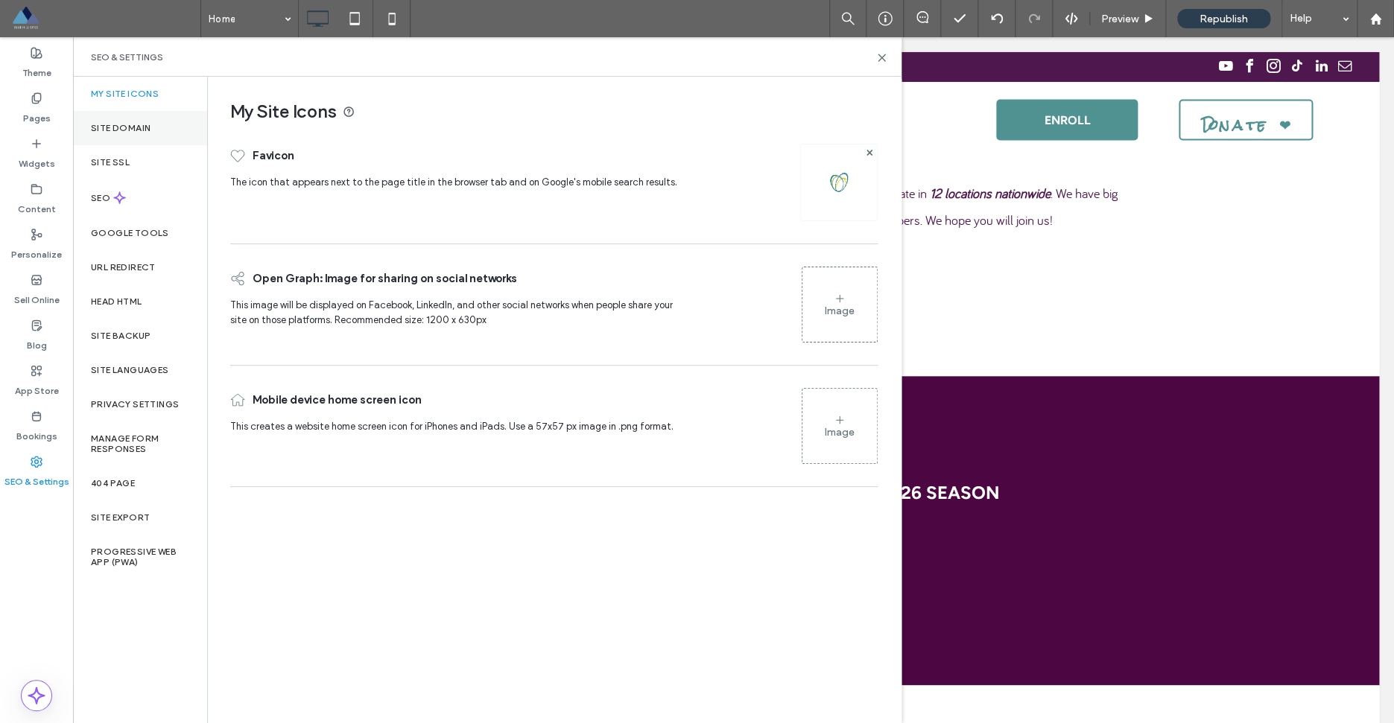
drag, startPoint x: 146, startPoint y: 134, endPoint x: 190, endPoint y: 139, distance: 44.2
click at [145, 133] on label "Site Domain" at bounding box center [121, 128] width 60 height 10
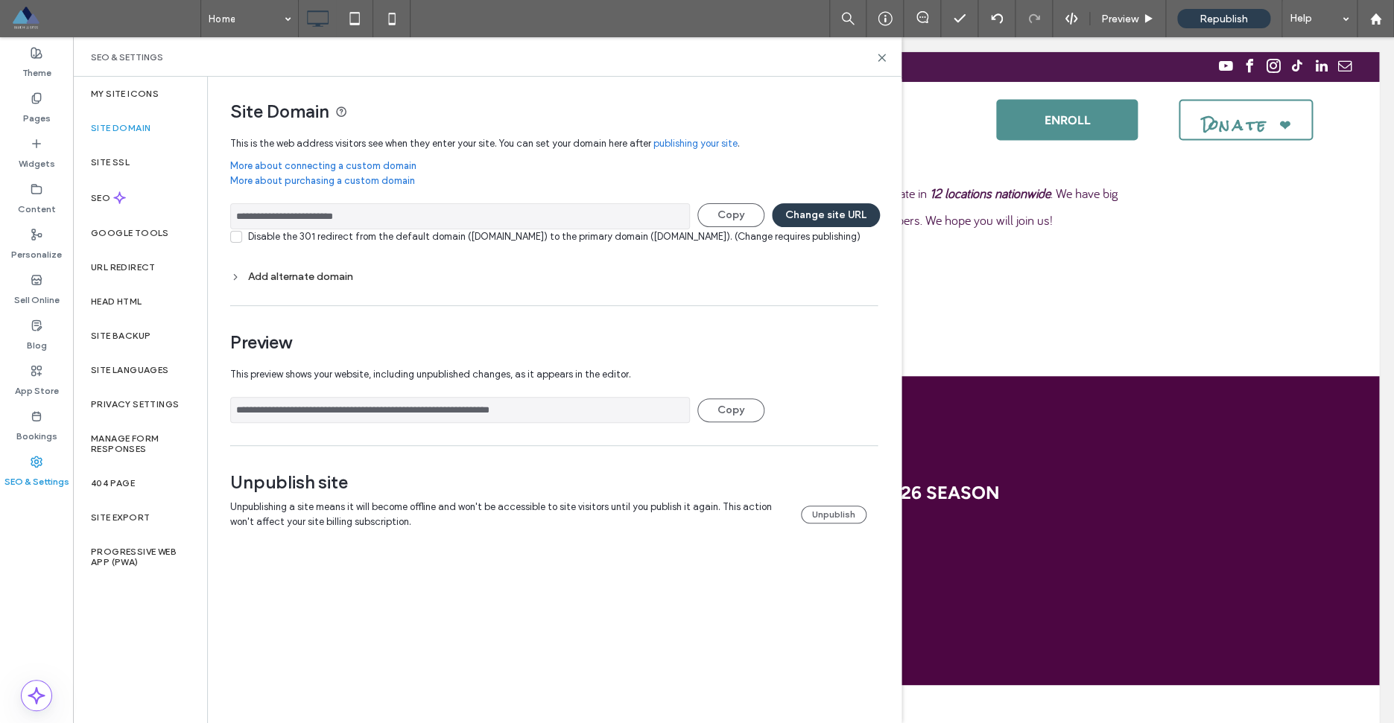
drag, startPoint x: 594, startPoint y: 428, endPoint x: 226, endPoint y: 418, distance: 368.1
click at [230, 418] on input "**********" at bounding box center [460, 410] width 460 height 26
click at [881, 55] on icon at bounding box center [881, 57] width 11 height 11
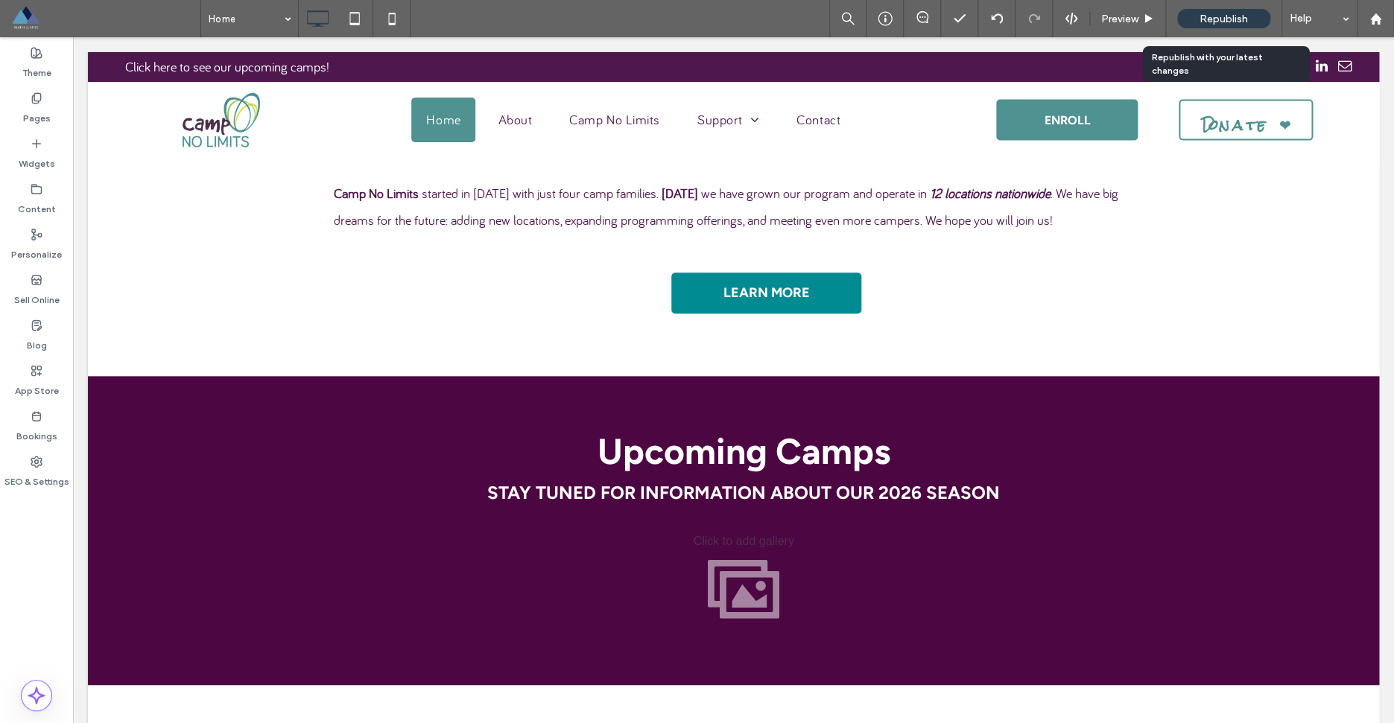
click at [1226, 16] on span "Republish" at bounding box center [1223, 19] width 48 height 13
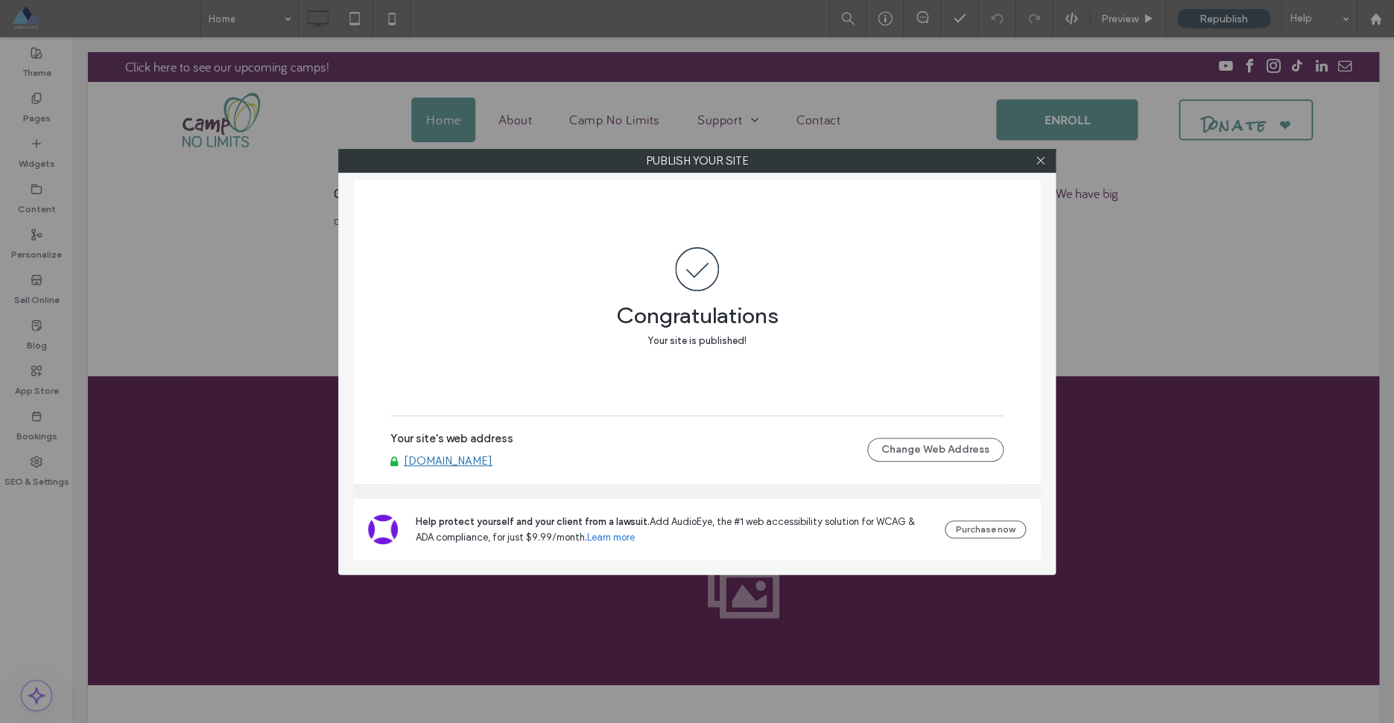
click at [492, 463] on link "[DOMAIN_NAME]" at bounding box center [448, 460] width 89 height 13
click at [1044, 165] on icon at bounding box center [1040, 160] width 11 height 11
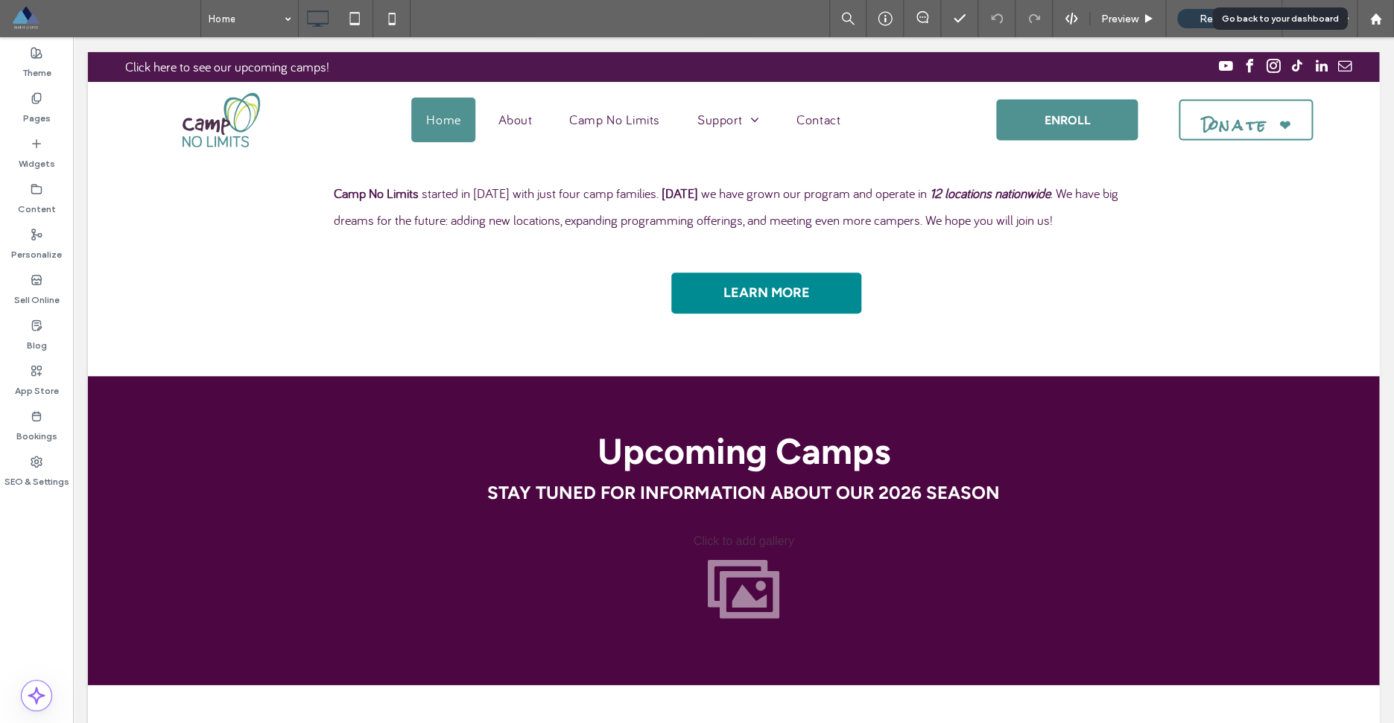
drag, startPoint x: 1381, startPoint y: 21, endPoint x: 1222, endPoint y: 19, distance: 158.7
click at [1381, 21] on div at bounding box center [1375, 19] width 36 height 13
